Goal: Task Accomplishment & Management: Complete application form

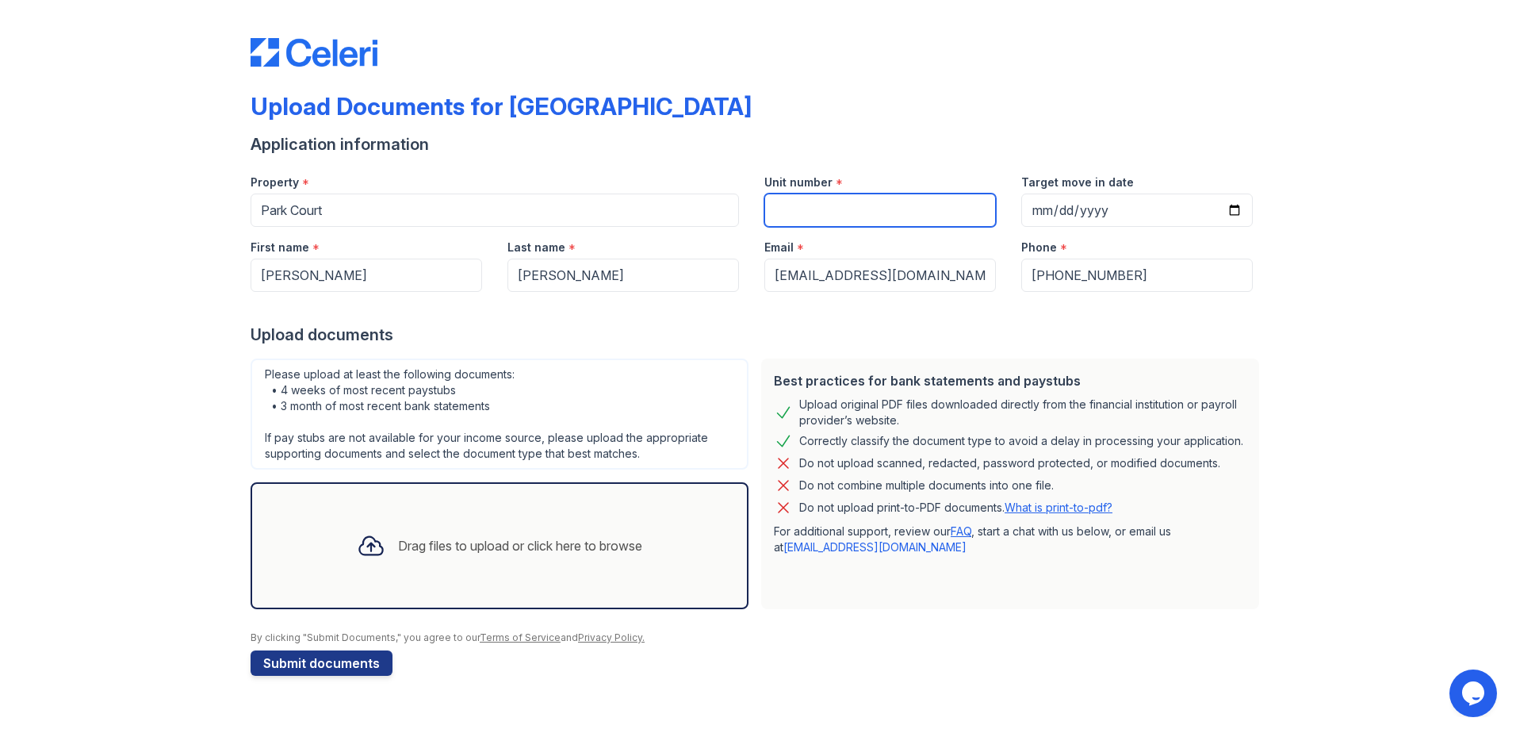
click at [841, 209] on input "Unit number" at bounding box center [880, 209] width 232 height 33
type input "1"
type input "4"
type input "6"
click at [377, 545] on icon at bounding box center [371, 545] width 29 height 29
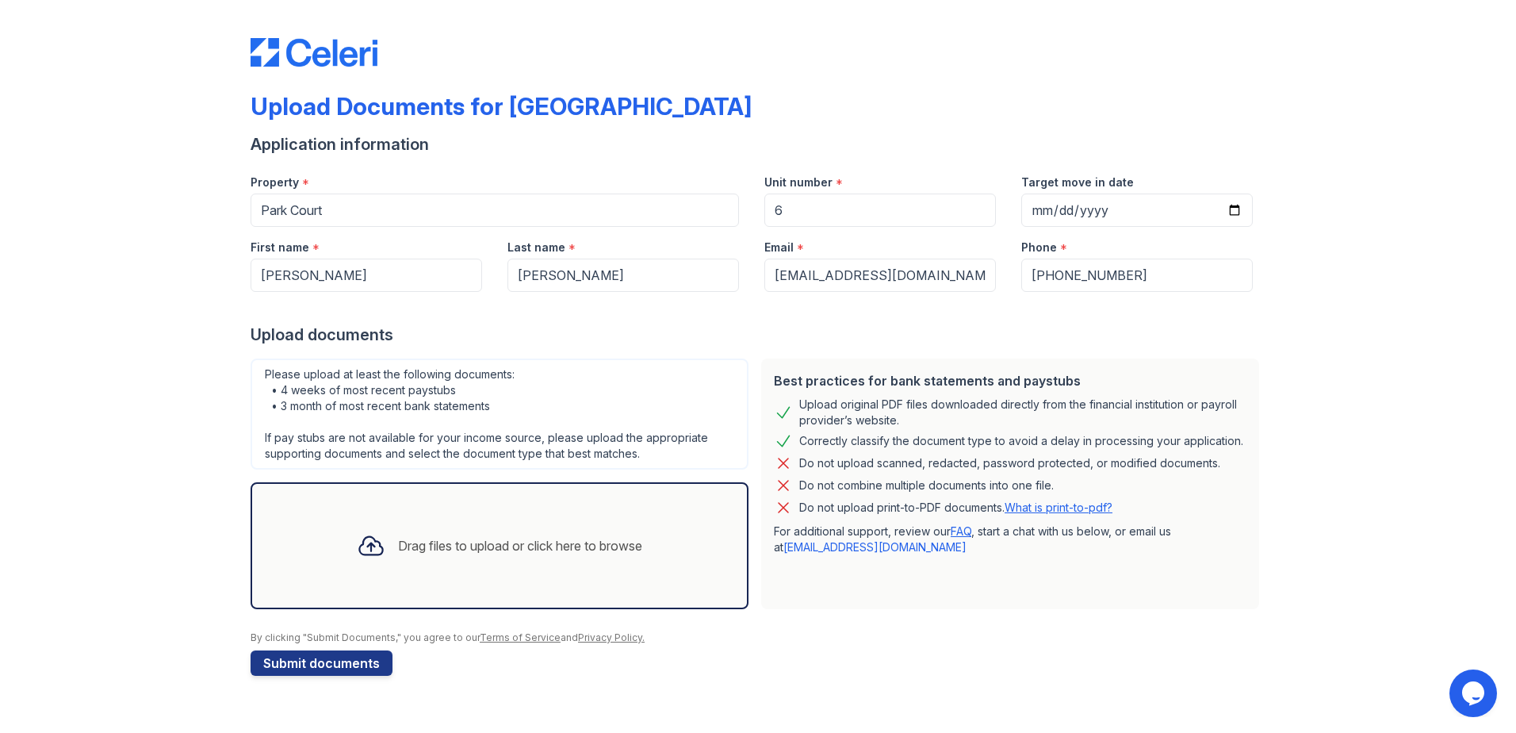
click at [877, 61] on div at bounding box center [758, 36] width 1015 height 60
click at [370, 546] on icon at bounding box center [371, 545] width 29 height 29
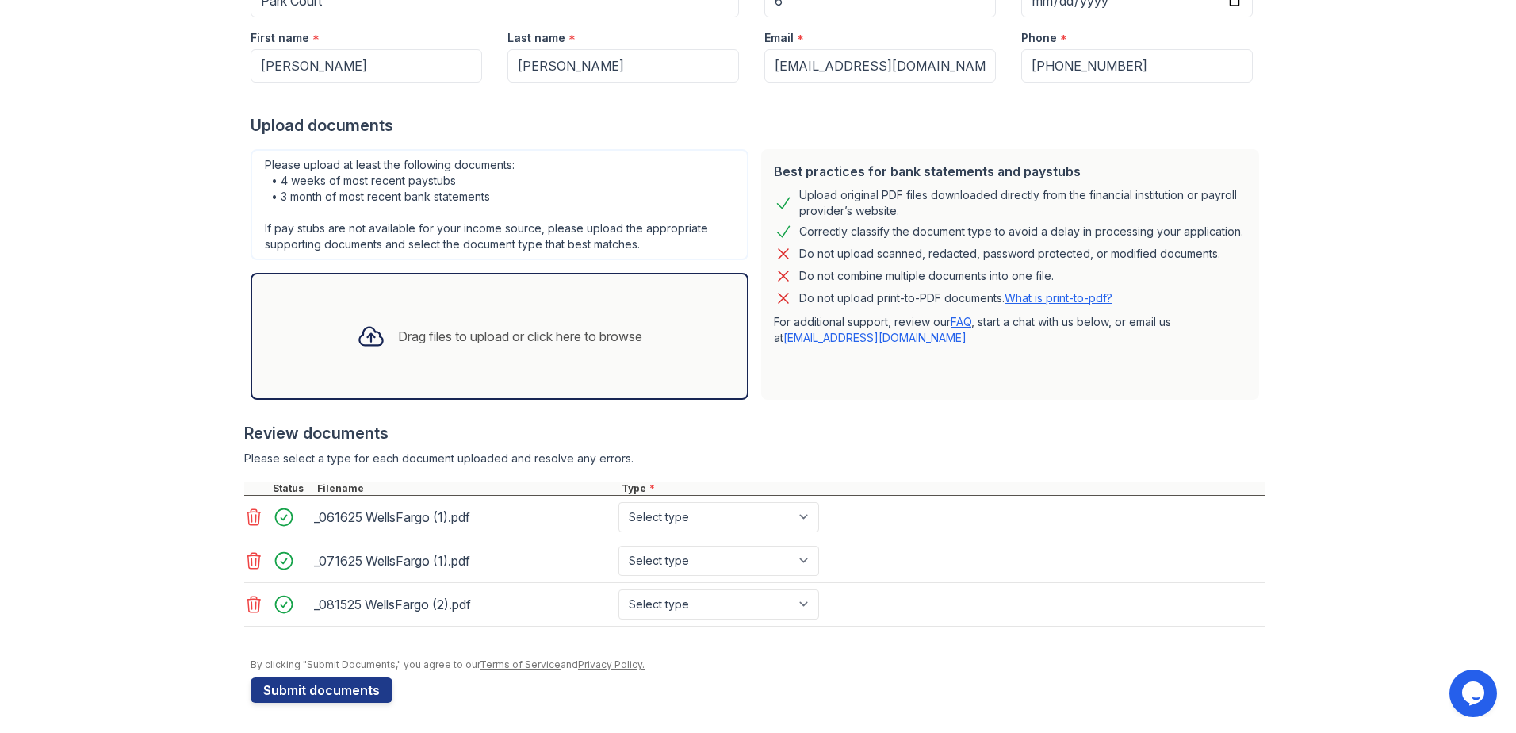
scroll to position [211, 0]
click at [354, 702] on div "Upload Documents for [GEOGRAPHIC_DATA] Application information Property * [GEOG…" at bounding box center [758, 251] width 1015 height 912
click at [345, 687] on button "Submit documents" at bounding box center [322, 688] width 142 height 25
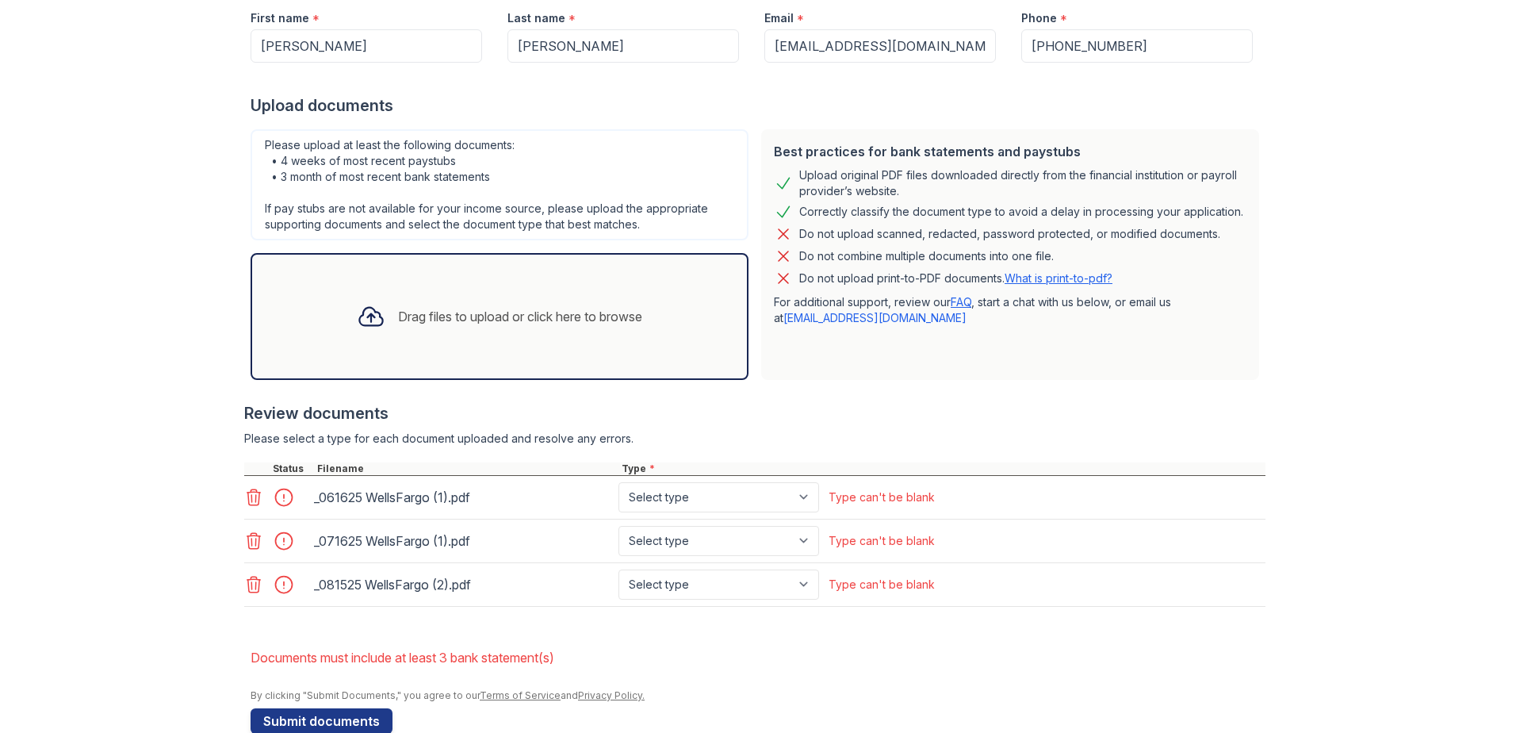
scroll to position [306, 0]
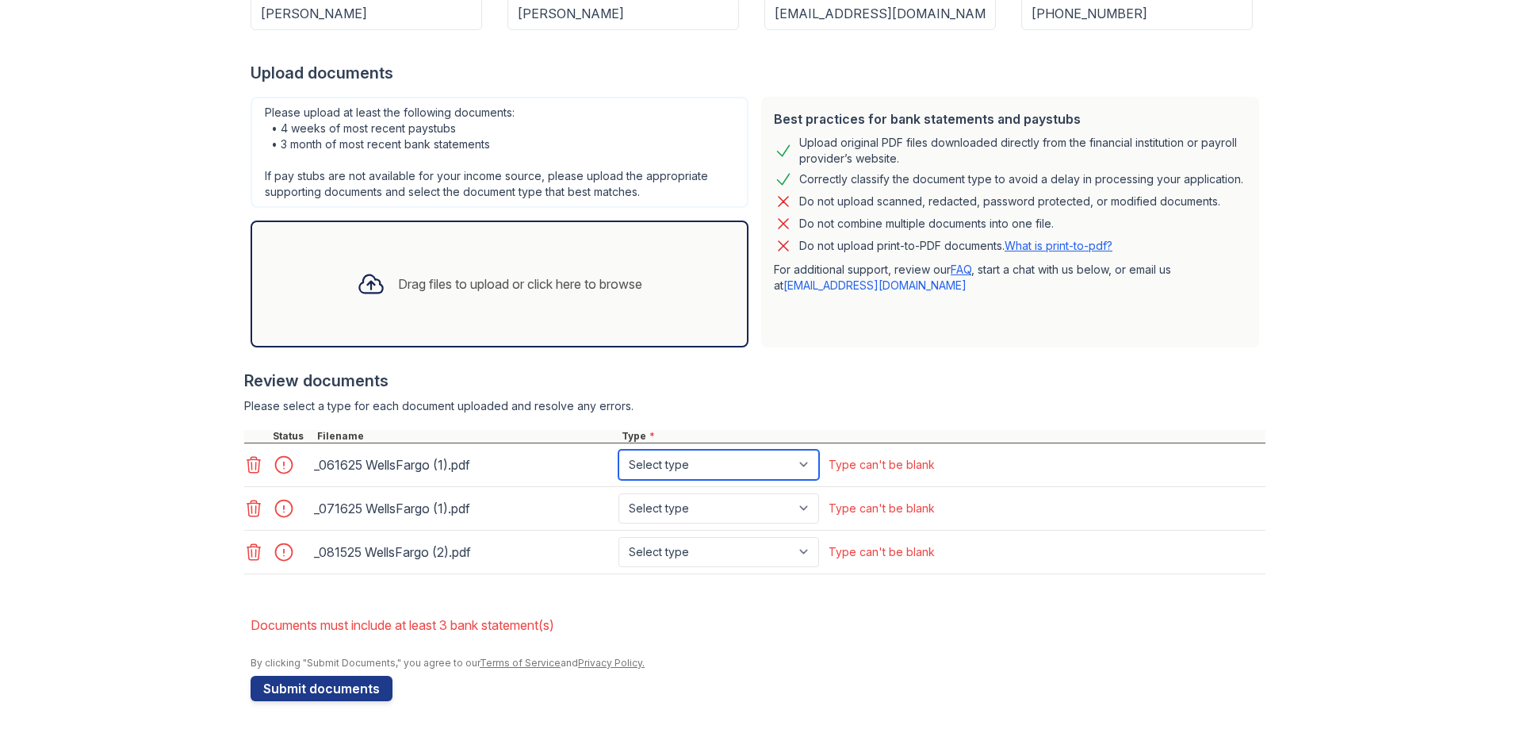
click at [795, 472] on select "Select type Paystub Bank Statement Offer Letter Tax Documents Benefit Award Let…" at bounding box center [718, 465] width 201 height 30
select select "bank_statement"
click at [618, 450] on select "Select type Paystub Bank Statement Offer Letter Tax Documents Benefit Award Let…" at bounding box center [718, 465] width 201 height 30
click at [806, 515] on select "Select type Paystub Bank Statement Offer Letter Tax Documents Benefit Award Let…" at bounding box center [718, 508] width 201 height 30
select select "bank_statement"
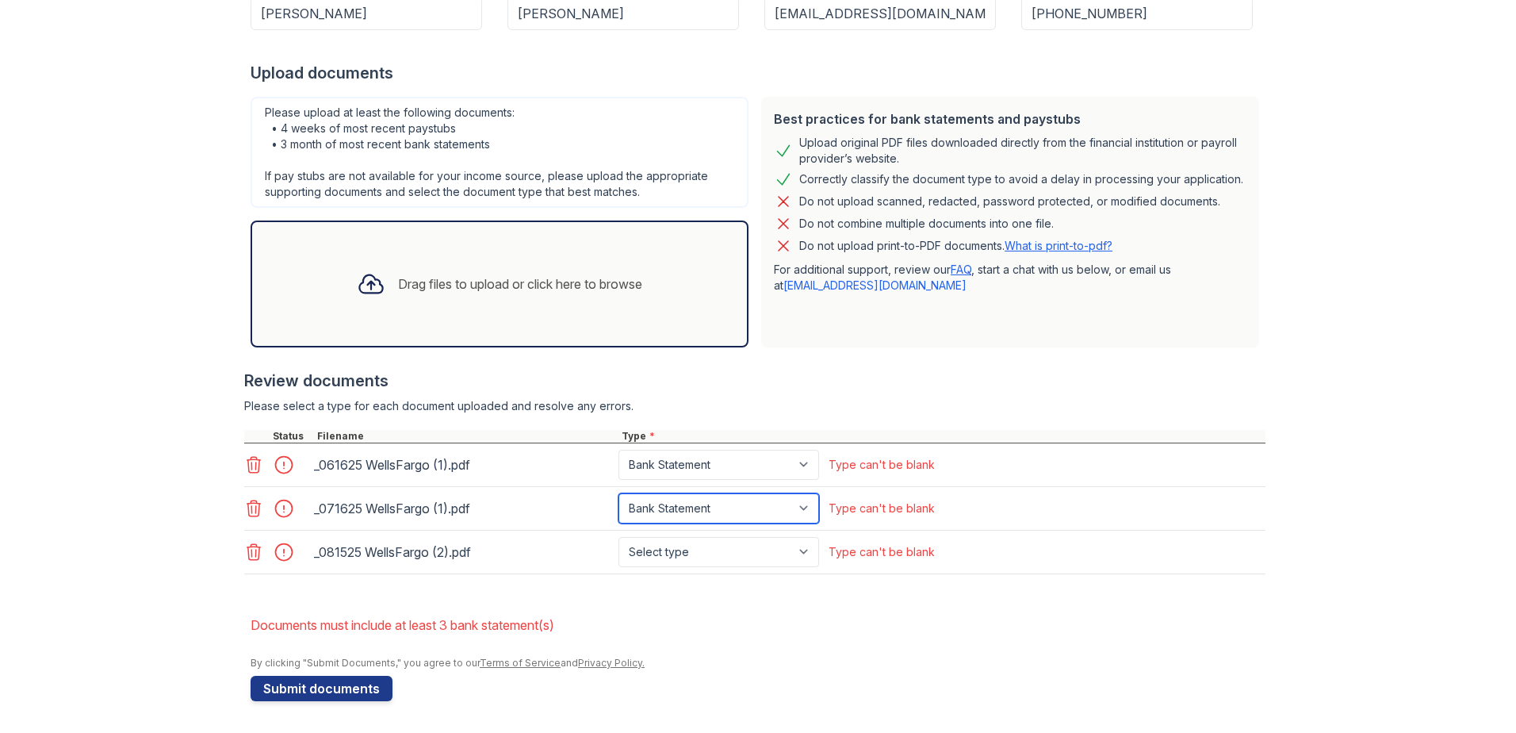
click at [618, 493] on select "Select type Paystub Bank Statement Offer Letter Tax Documents Benefit Award Let…" at bounding box center [718, 508] width 201 height 30
click at [803, 554] on select "Select type Paystub Bank Statement Offer Letter Tax Documents Benefit Award Let…" at bounding box center [718, 552] width 201 height 30
select select "bank_statement"
click at [618, 537] on select "Select type Paystub Bank Statement Offer Letter Tax Documents Benefit Award Let…" at bounding box center [718, 552] width 201 height 30
click at [280, 695] on button "Submit documents" at bounding box center [322, 688] width 142 height 25
